Goal: Ask a question

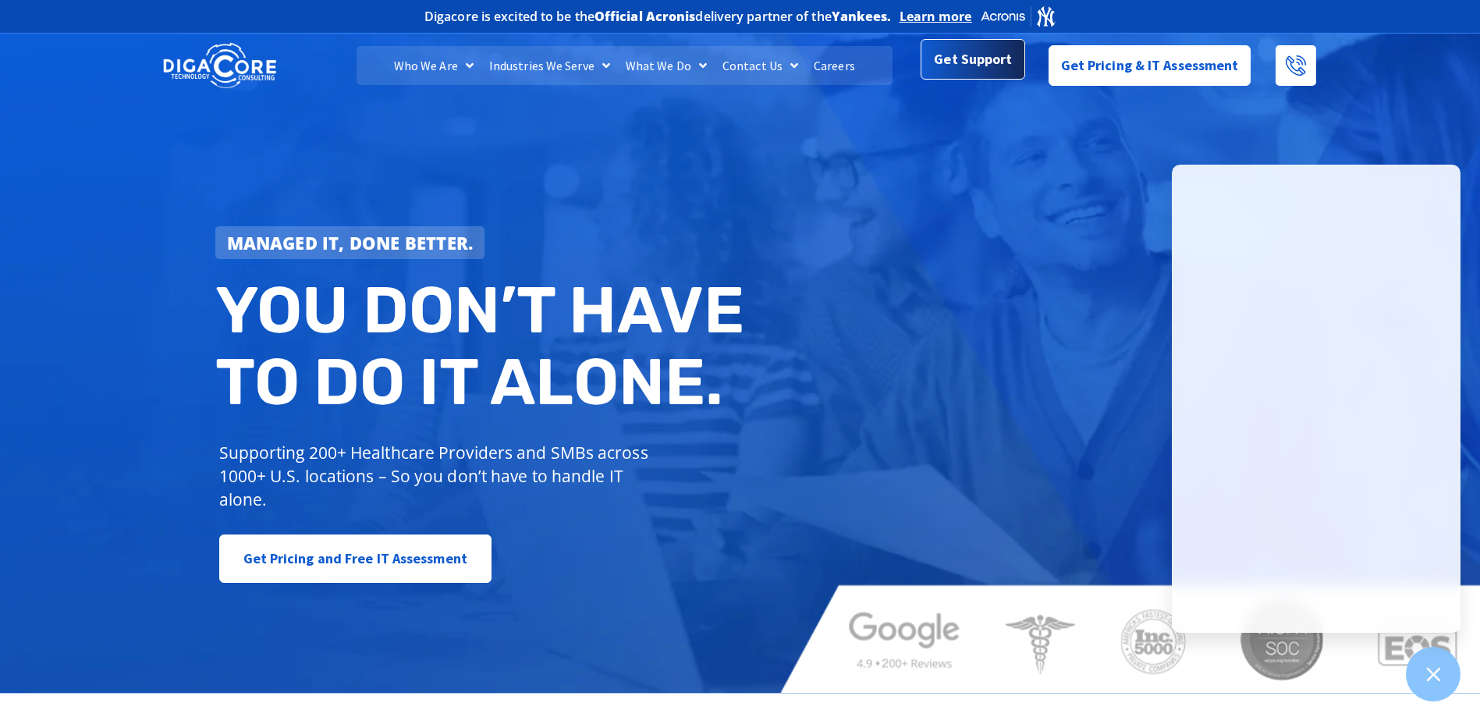
click at [969, 68] on span "Get Support" at bounding box center [973, 59] width 78 height 31
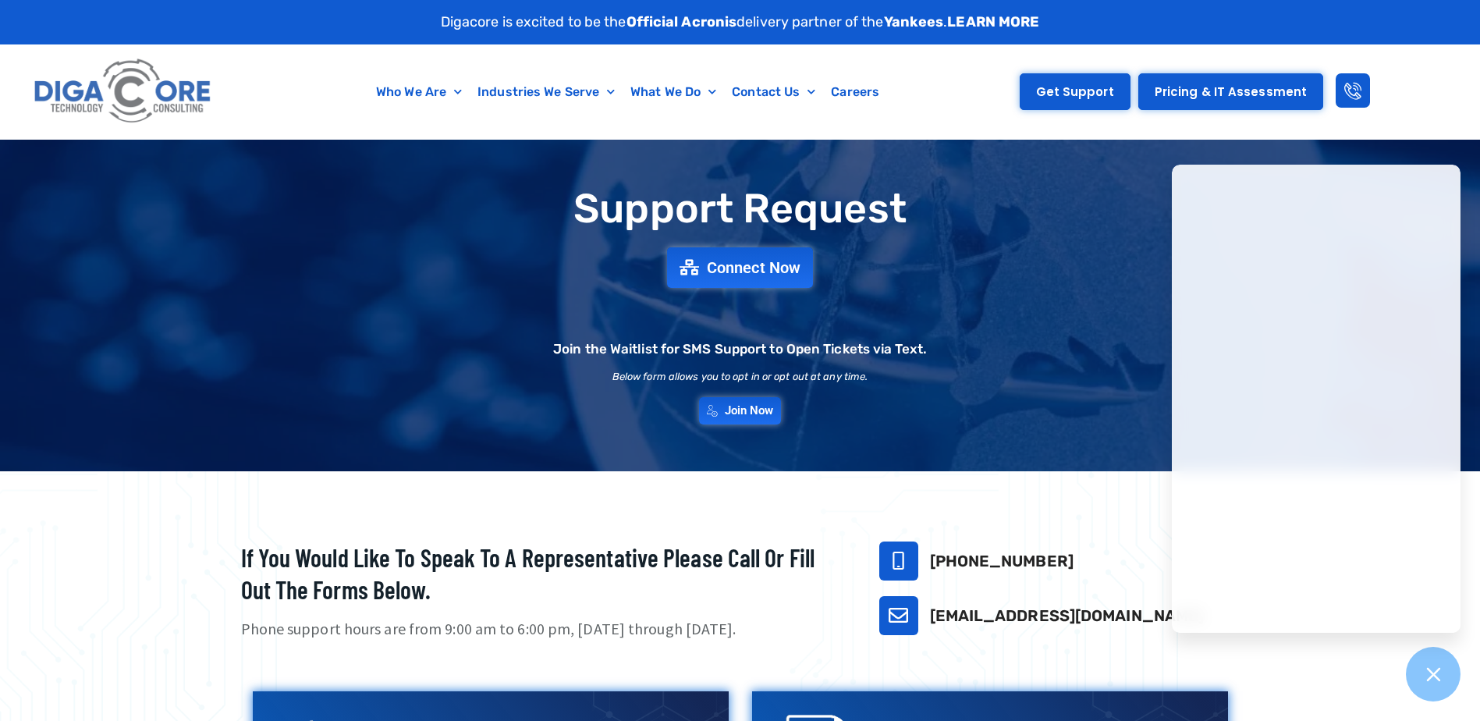
click at [1056, 102] on link "Get Support" at bounding box center [1075, 91] width 111 height 37
click at [744, 267] on span "Connect Now" at bounding box center [755, 267] width 103 height 17
